Goal: Information Seeking & Learning: Check status

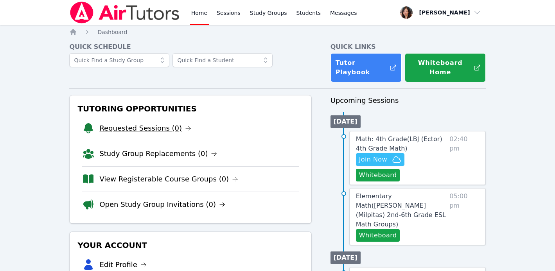
click at [134, 123] on link "Requested Sessions (0)" at bounding box center [145, 128] width 92 height 11
